Goal: Task Accomplishment & Management: Manage account settings

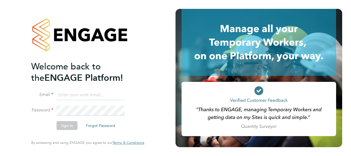
type input "[PERSON_NAME][EMAIL_ADDRESS][PERSON_NAME][DOMAIN_NAME]"
click at [155, 125] on div "Welcome back to the ENGAGE Platform! Email david.purvis@vistry.co.uk Password S…" at bounding box center [87, 78] width 135 height 156
click at [67, 126] on button "Sign In" at bounding box center [67, 125] width 21 height 9
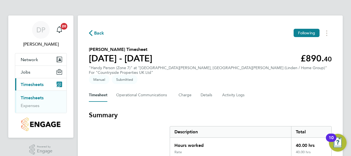
click at [250, 50] on section "[PERSON_NAME] Timesheet [DATE] - [DATE] £890. 40 "Handy Person (Zone 7)" at "[G…" at bounding box center [210, 64] width 243 height 36
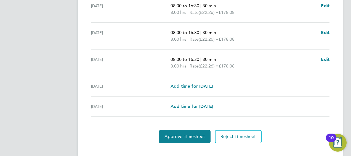
scroll to position [246, 0]
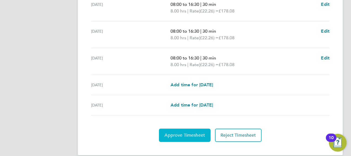
click at [187, 132] on span "Approve Timesheet" at bounding box center [185, 135] width 41 height 6
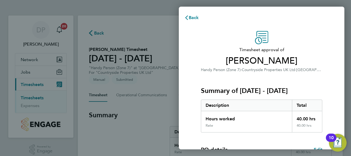
click at [307, 54] on h3 "Timesheet approval of [PERSON_NAME]" at bounding box center [261, 56] width 121 height 20
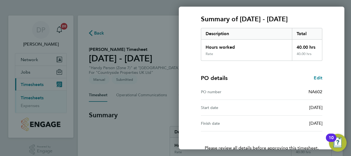
scroll to position [108, 0]
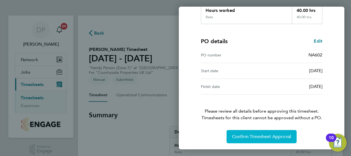
click at [268, 137] on span "Confirm Timesheet Approval" at bounding box center [261, 137] width 59 height 6
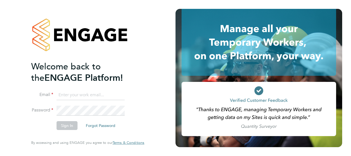
type input "[PERSON_NAME][EMAIL_ADDRESS][PERSON_NAME][DOMAIN_NAME]"
click at [154, 122] on div "Welcome back to the ENGAGE Platform! Email [PERSON_NAME][EMAIL_ADDRESS][PERSON_…" at bounding box center [87, 78] width 135 height 156
click at [59, 123] on button "Sign In" at bounding box center [67, 125] width 21 height 9
